Goal: Check status: Check status

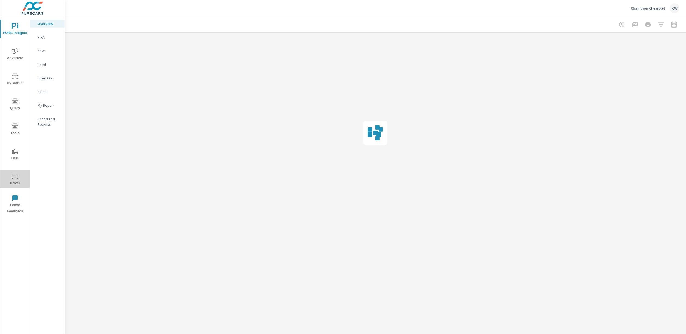
click at [14, 179] on icon "nav menu" at bounding box center [15, 176] width 7 height 7
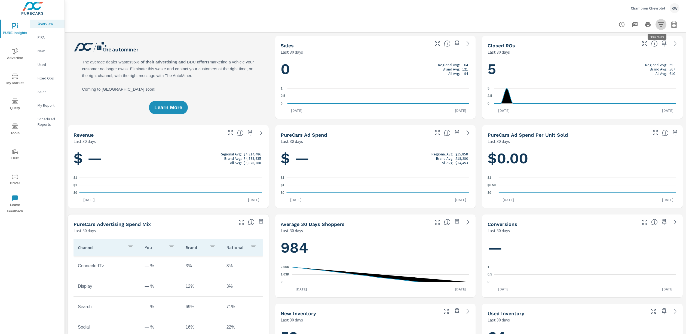
click at [658, 24] on icon "button" at bounding box center [661, 24] width 6 height 4
click at [576, 28] on div at bounding box center [343, 167] width 686 height 334
click at [658, 26] on icon "button" at bounding box center [661, 24] width 7 height 7
click at [672, 22] on div at bounding box center [343, 167] width 686 height 334
click at [671, 24] on icon "button" at bounding box center [674, 24] width 7 height 7
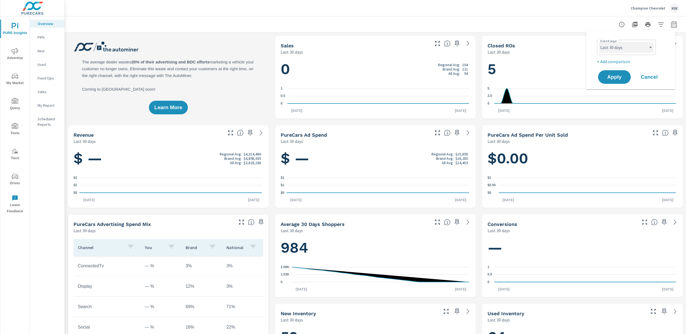
click at [649, 47] on select "Custom Yesterday Last week Last 7 days Last 14 days Last 30 days Last 45 days L…" at bounding box center [626, 47] width 54 height 11
select select "Last 90 days"
click at [599, 42] on select "Custom Yesterday Last week Last 7 days Last 14 days Last 30 days Last 45 days L…" at bounding box center [626, 47] width 54 height 11
click at [612, 78] on span "Apply" at bounding box center [614, 77] width 22 height 5
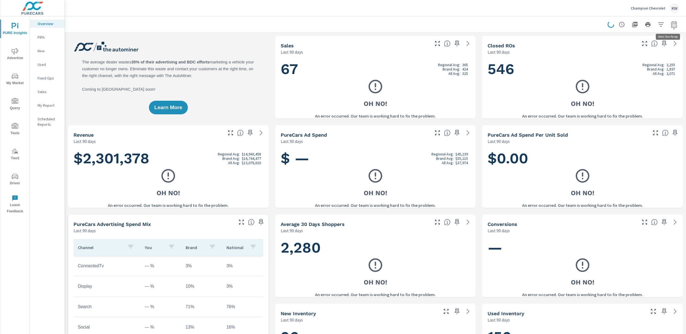
click at [672, 23] on icon "button" at bounding box center [674, 24] width 7 height 7
click at [651, 47] on select "Custom Yesterday Last week Last 7 days Last 14 days Last 30 days Last 45 days L…" at bounding box center [626, 47] width 54 height 11
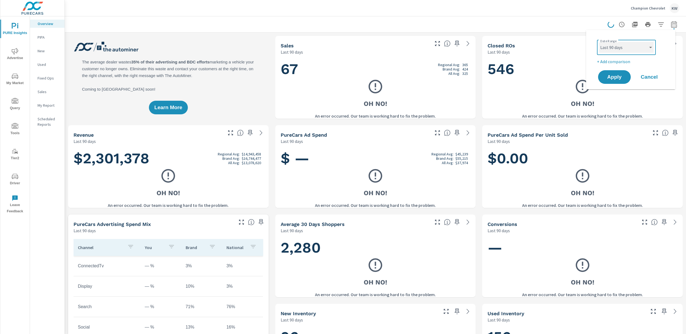
select select "Last 60 days"
click at [599, 42] on select "Custom Yesterday Last week Last 7 days Last 14 days Last 30 days Last 45 days L…" at bounding box center [626, 47] width 54 height 11
click at [616, 77] on span "Apply" at bounding box center [614, 77] width 22 height 5
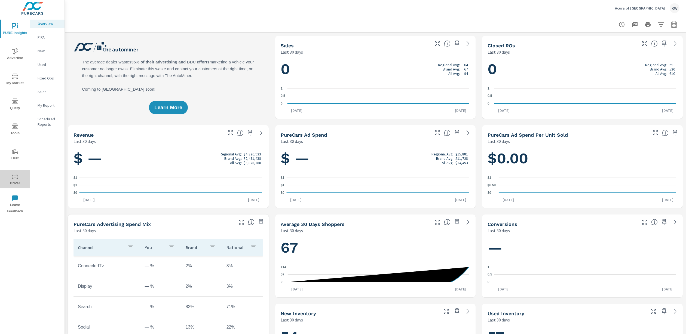
click at [13, 181] on span "Driver" at bounding box center [15, 179] width 26 height 13
